Goal: Task Accomplishment & Management: Complete application form

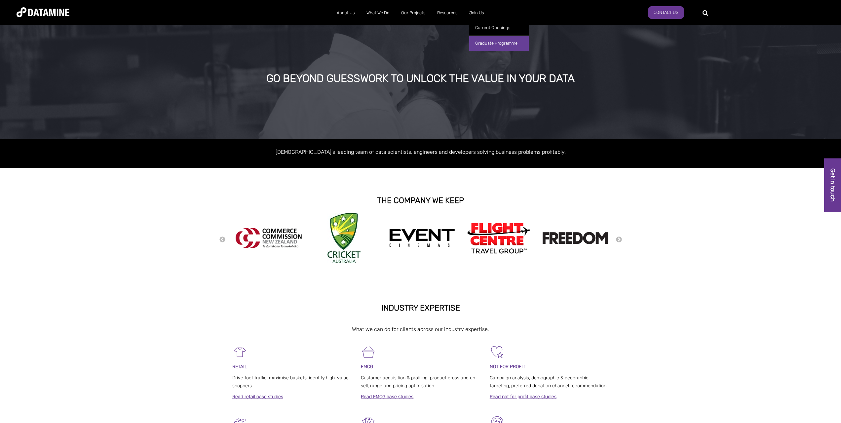
click at [486, 43] on link "Graduate Programme" at bounding box center [498, 43] width 59 height 16
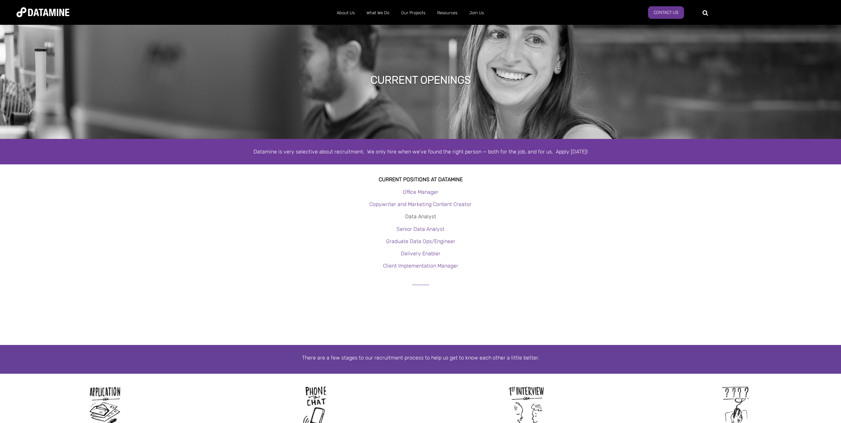
click at [425, 215] on link "Data Analyst" at bounding box center [420, 216] width 31 height 6
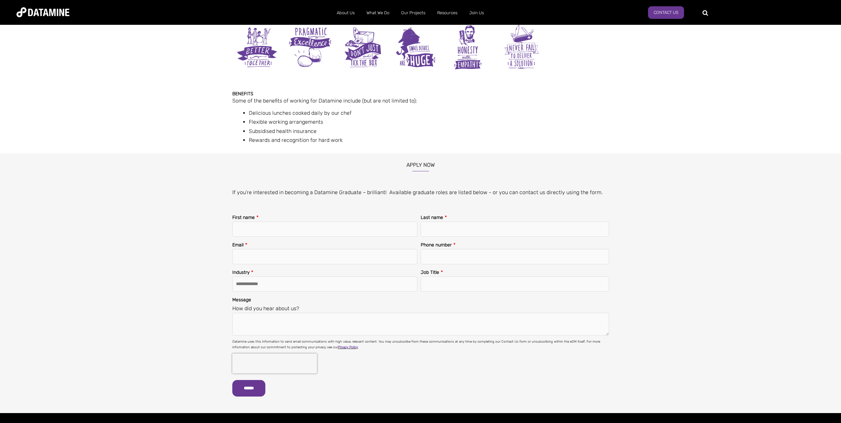
scroll to position [727, 0]
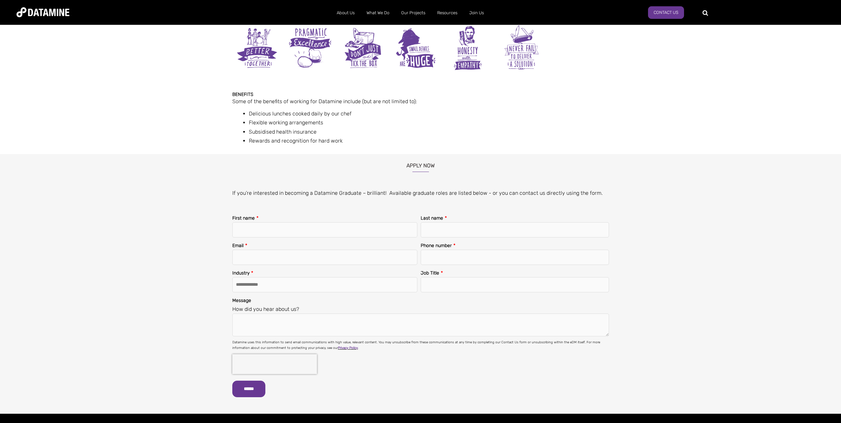
click at [421, 165] on h3 "Apply now" at bounding box center [420, 163] width 841 height 18
click at [308, 193] on p "If you’re interested in becoming a Datamine Graduate – brilliant! Available gra…" at bounding box center [423, 192] width 382 height 9
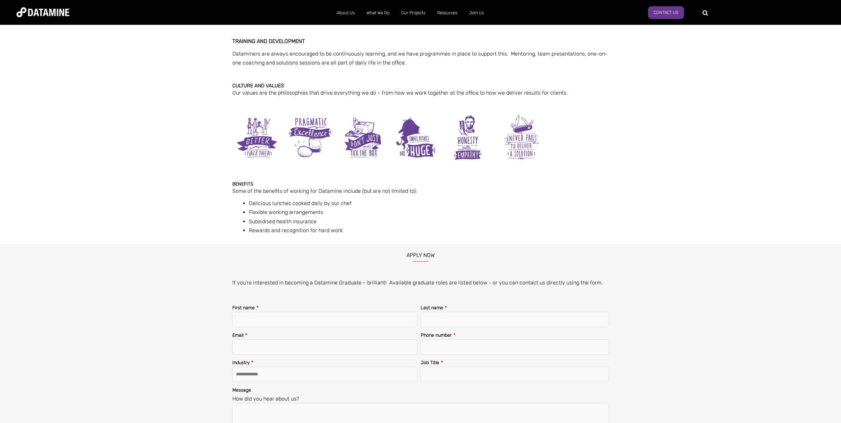
scroll to position [628, 0]
